Goal: Go to known website: Access a specific website the user already knows

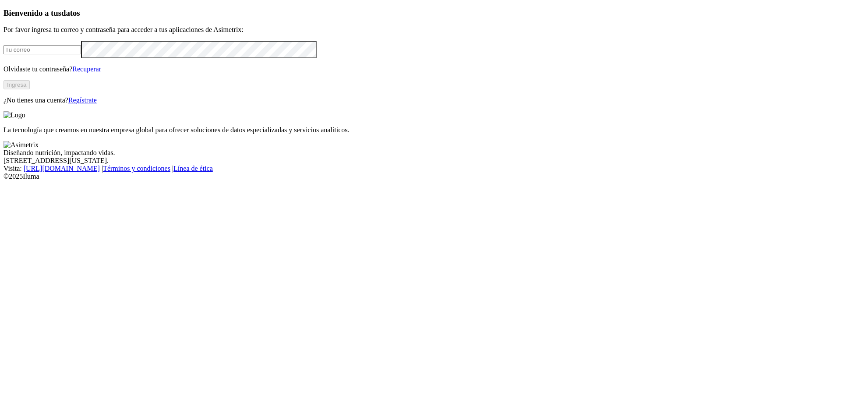
type input "[EMAIL_ADDRESS][DOMAIN_NAME]"
click at [30, 89] on button "Ingresa" at bounding box center [17, 84] width 26 height 9
